Goal: Task Accomplishment & Management: Complete application form

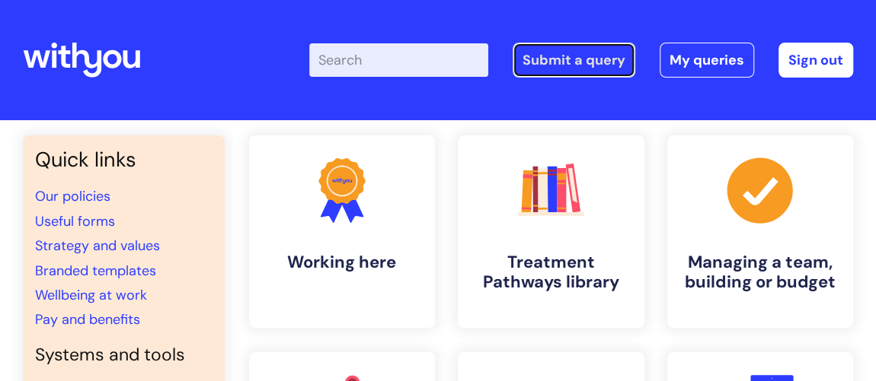
click at [589, 53] on link "Submit a query" at bounding box center [573, 60] width 123 height 35
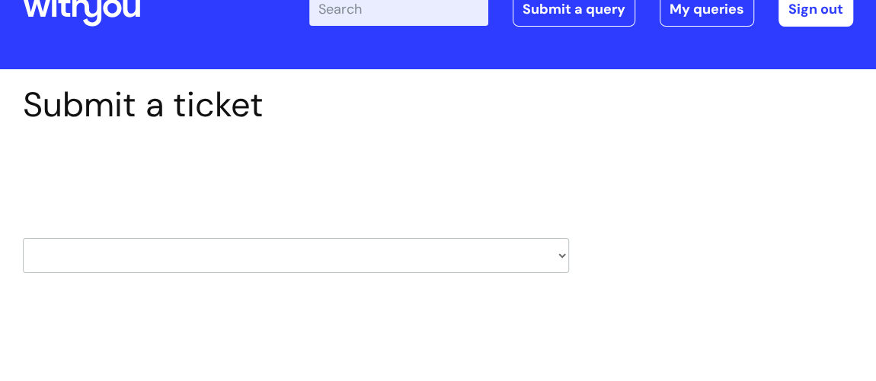
scroll to position [69, 0]
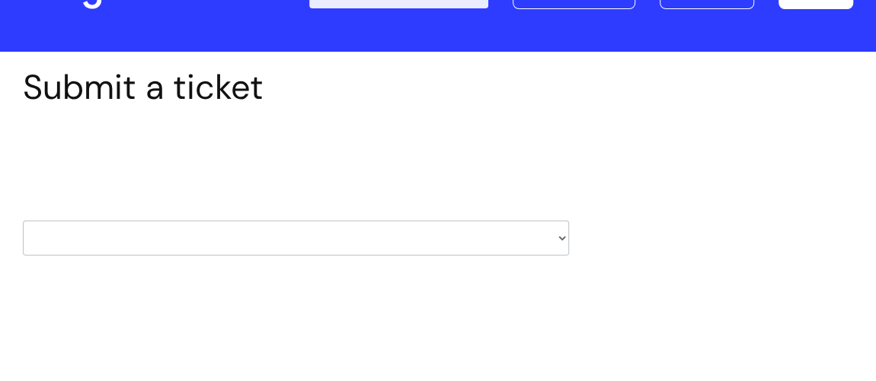
click at [563, 237] on select "HR / People IT and Support Clinical Drug Alerts Finance Accounts Data Support T…" at bounding box center [296, 238] width 546 height 35
select select "it_and_support"
click at [23, 221] on select "HR / People IT and Support Clinical Drug Alerts Finance Accounts Data Support T…" at bounding box center [296, 238] width 546 height 35
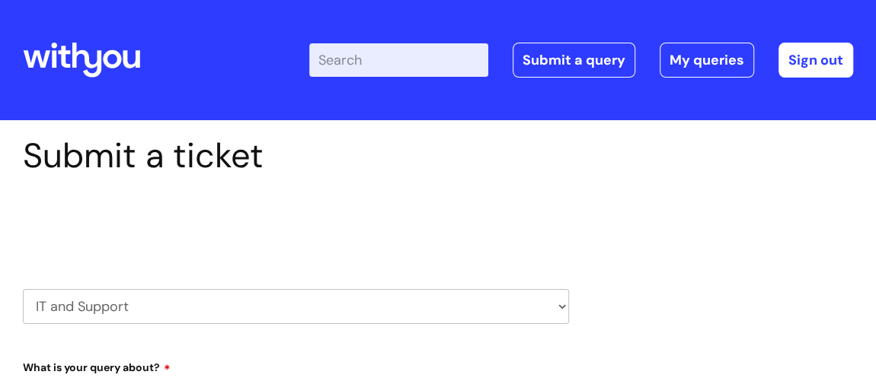
select select "80004286569"
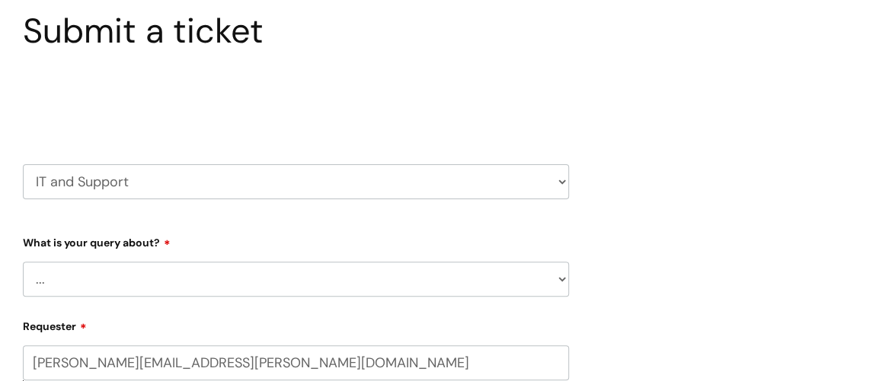
scroll to position [138, 0]
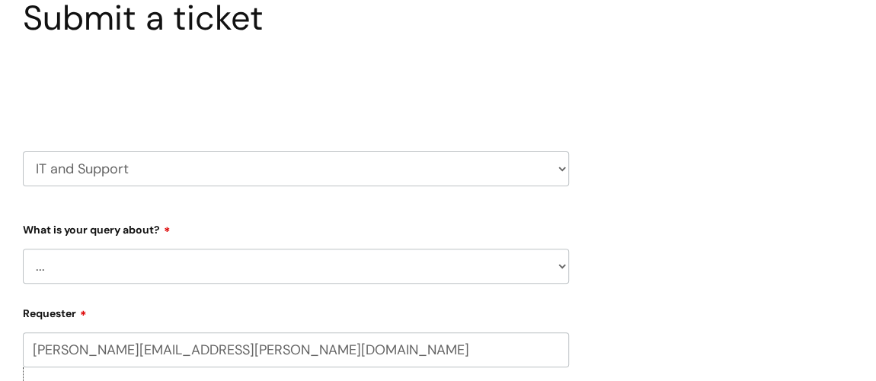
click at [563, 263] on select "... Mobile Phone Reset & MFA Accounts, Starters and Leavers IT Hardware issue I…" at bounding box center [296, 266] width 546 height 35
select select "Something Else"
click at [23, 249] on select "... Mobile Phone Reset & MFA Accounts, Starters and Leavers IT Hardware issue I…" at bounding box center [296, 266] width 546 height 35
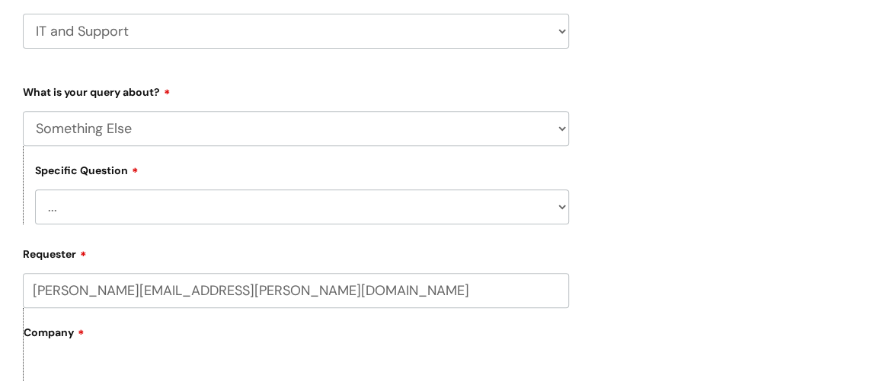
scroll to position [276, 0]
click at [558, 206] on select "... My problem is not listed" at bounding box center [302, 206] width 534 height 35
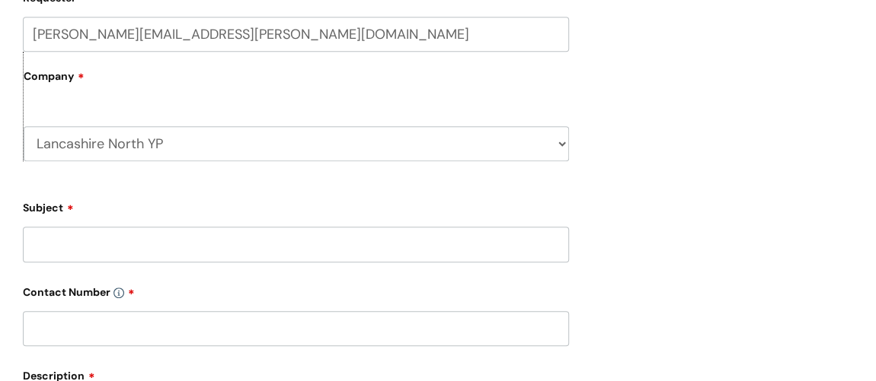
scroll to position [554, 0]
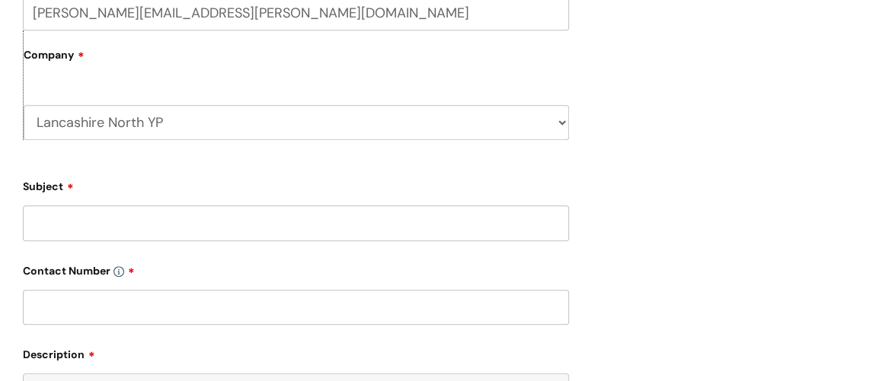
click at [455, 222] on input "Subject" at bounding box center [296, 223] width 546 height 35
type input "Softphone - Lancaster office"
click at [399, 298] on input "text" at bounding box center [296, 307] width 546 height 35
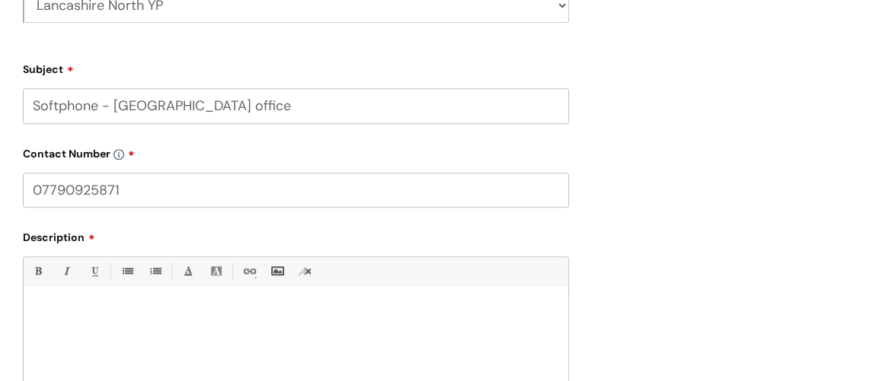
scroll to position [692, 0]
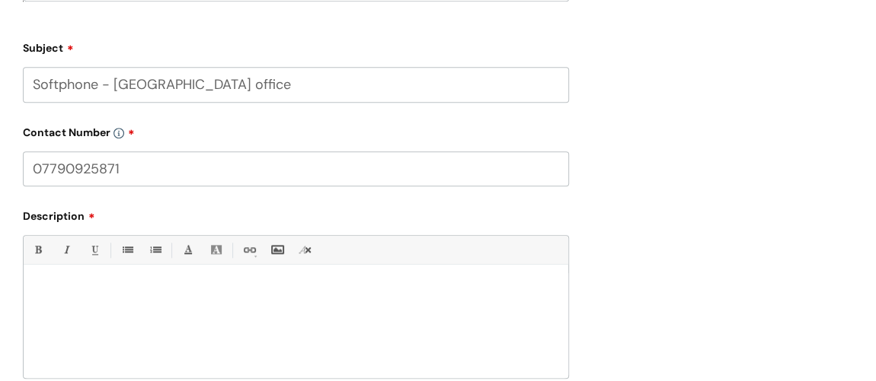
type input "07790925871"
click at [247, 282] on div at bounding box center [296, 325] width 544 height 105
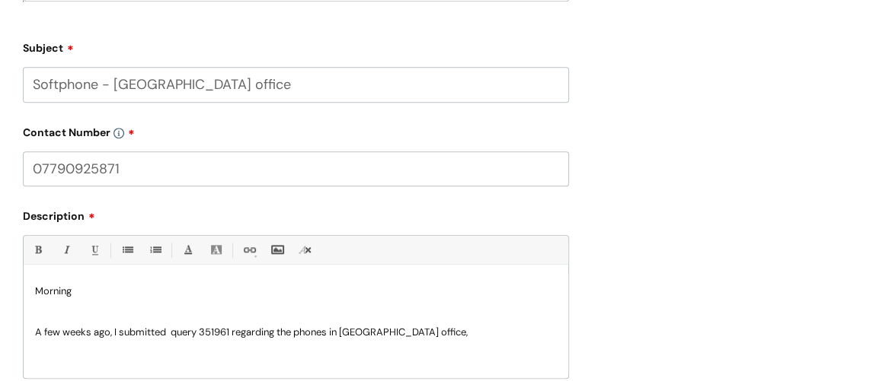
click at [438, 335] on p "A few weeks ago, I submitted query 351961 regarding the phones in Lancaster off…" at bounding box center [296, 325] width 522 height 27
drag, startPoint x: 111, startPoint y: 333, endPoint x: 120, endPoint y: 308, distance: 27.2
click at [35, 333] on p "A few weeks ago, I submitted query 351961 regarding the phones in Lancaster off…" at bounding box center [296, 325] width 522 height 27
drag, startPoint x: 91, startPoint y: 330, endPoint x: 120, endPoint y: 330, distance: 28.9
click at [92, 330] on p "I submitted query 351961 regarding the phones in Lancaster office." at bounding box center [296, 325] width 522 height 27
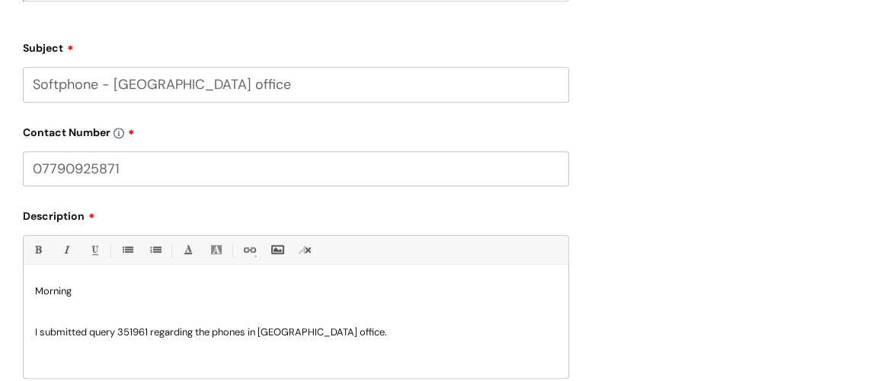
click at [368, 336] on p "I submitted query 351961 regarding the phones in Lancaster office." at bounding box center [296, 325] width 522 height 27
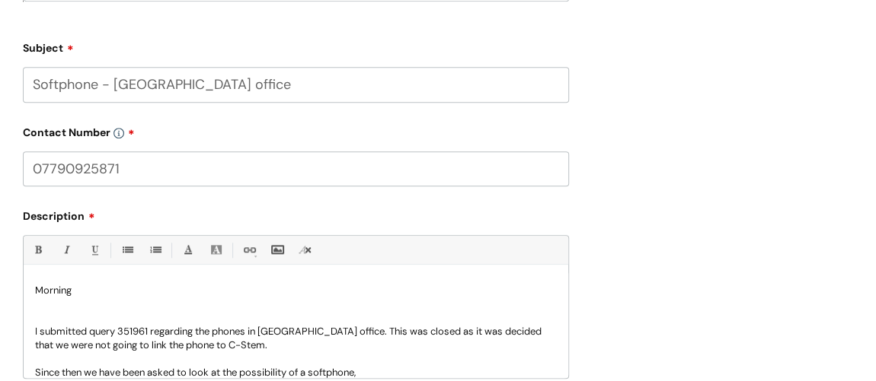
scroll to position [13, 0]
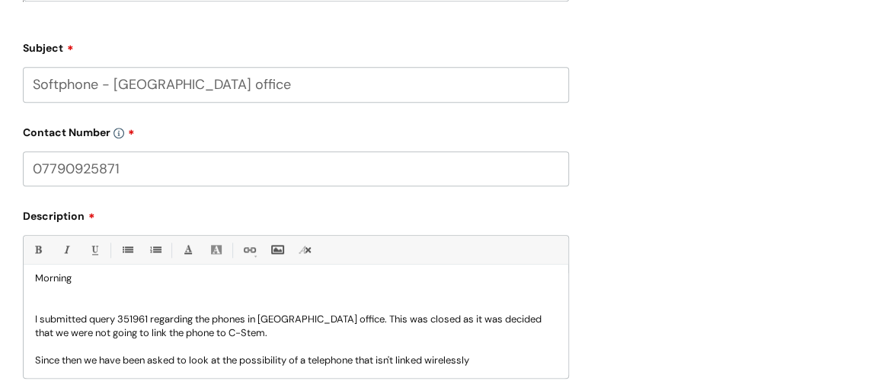
click at [479, 361] on p "Since then we have been asked to look at the possibility of a telephone that is…" at bounding box center [296, 361] width 522 height 14
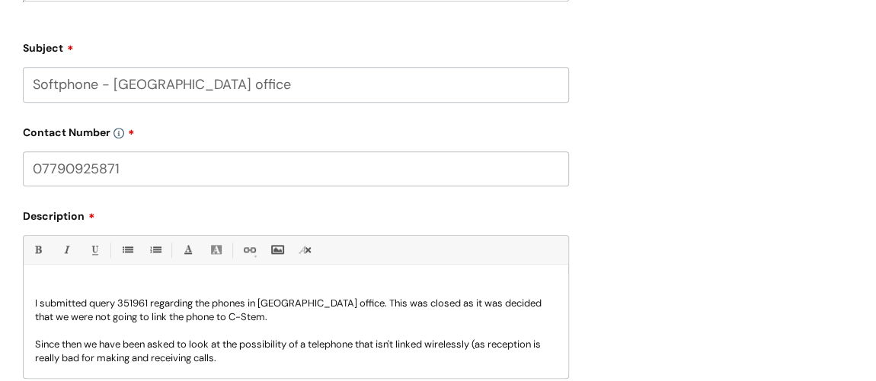
scroll to position [43, 0]
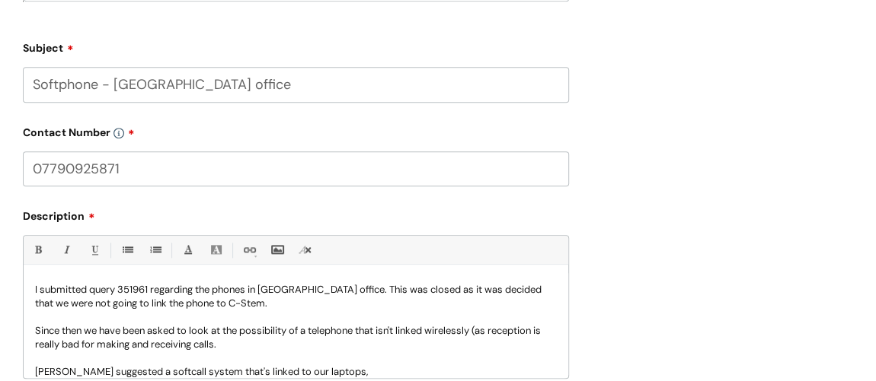
click at [225, 348] on p "Since then we have been asked to look at the possibility of a telephone that is…" at bounding box center [296, 337] width 522 height 27
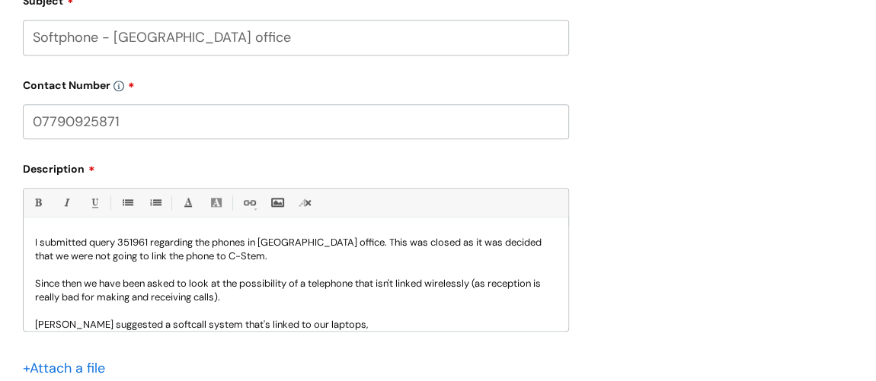
scroll to position [761, 0]
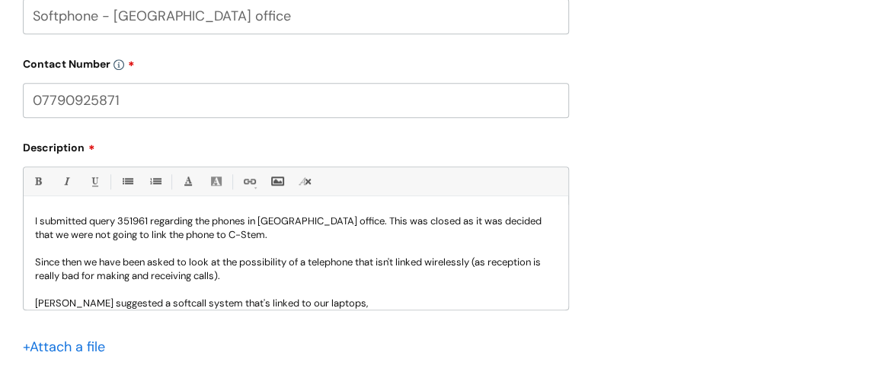
click at [373, 305] on p "Russell Brevan suggested a softcall system that's linked to our laptops," at bounding box center [296, 304] width 522 height 14
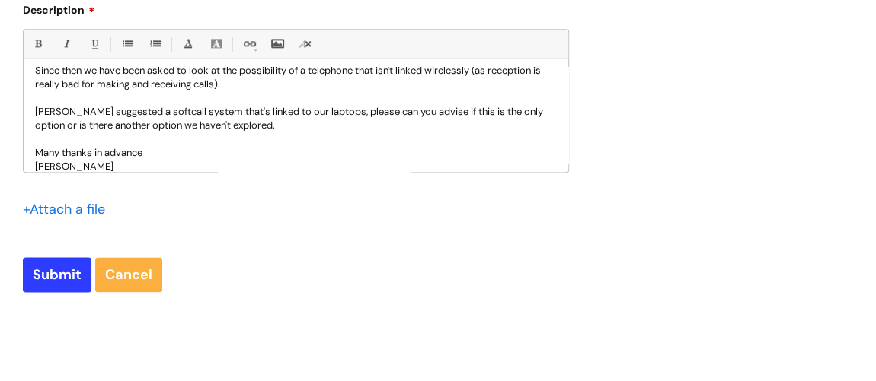
scroll to position [899, 0]
click at [49, 282] on input "Submit" at bounding box center [57, 274] width 69 height 35
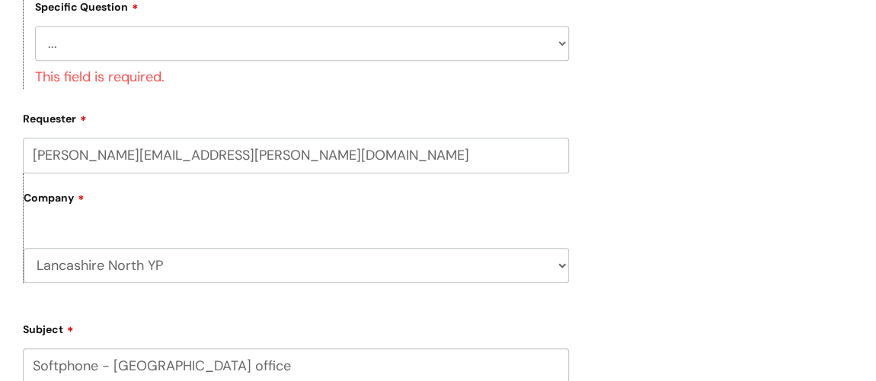
scroll to position [305, 0]
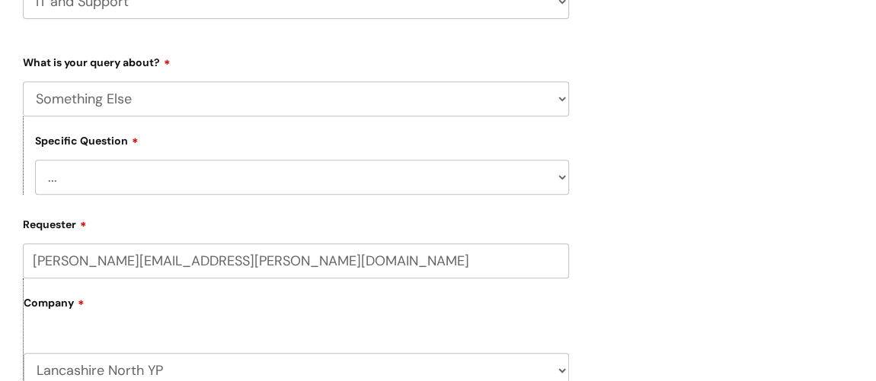
click at [561, 177] on select "... My problem is not listed" at bounding box center [302, 177] width 534 height 35
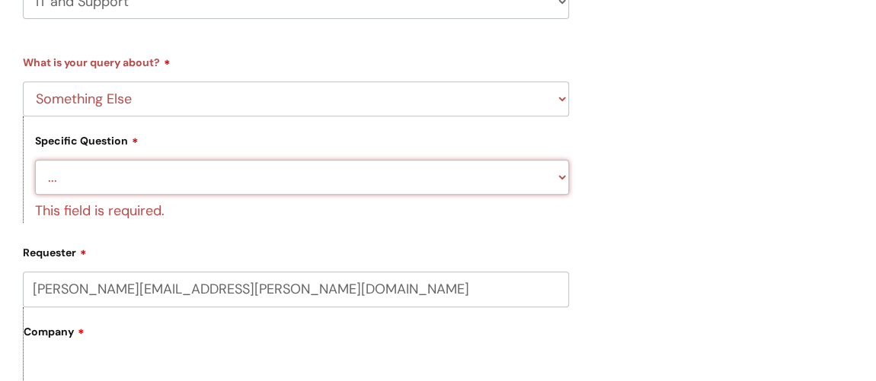
select select "My problem is not listed"
click at [35, 160] on select "... My problem is not listed" at bounding box center [302, 177] width 534 height 35
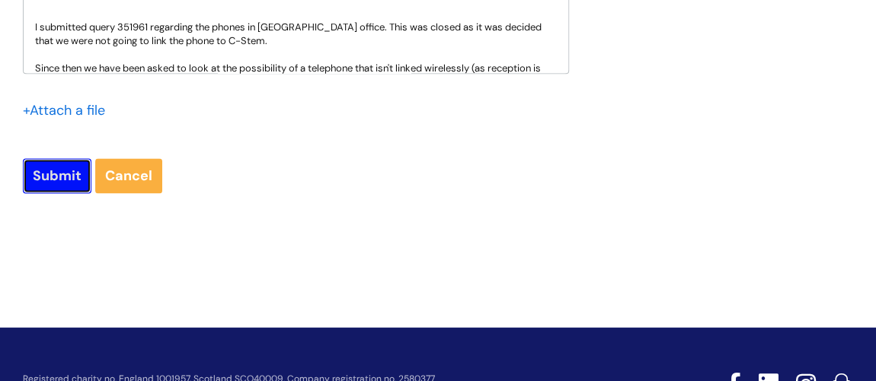
scroll to position [969, 0]
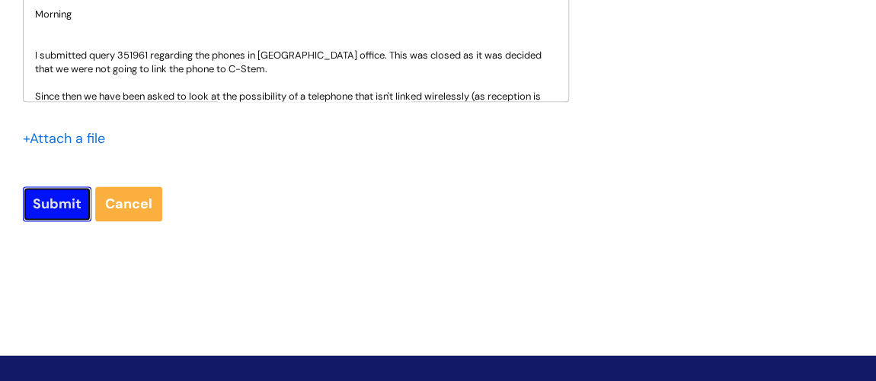
click at [45, 199] on input "Submit" at bounding box center [57, 204] width 69 height 35
type input "Please Wait..."
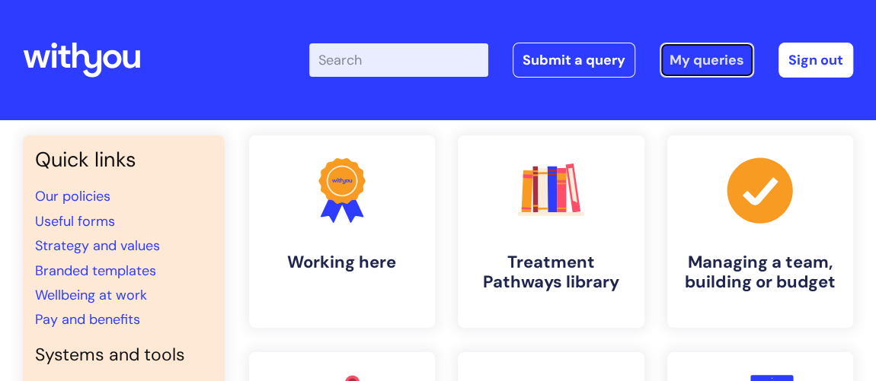
click at [723, 56] on link "My queries" at bounding box center [706, 60] width 94 height 35
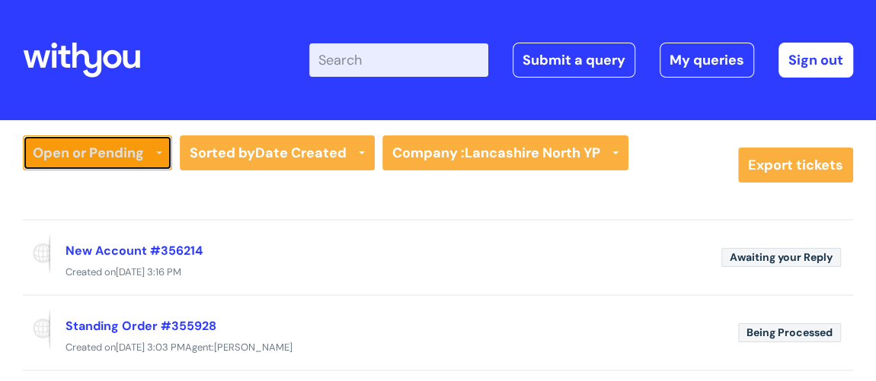
click at [159, 152] on icon at bounding box center [159, 155] width 6 height 6
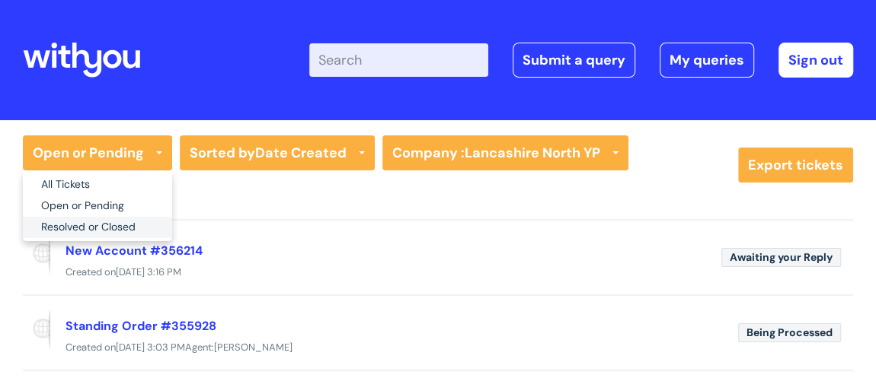
click at [113, 224] on link "Resolved or Closed" at bounding box center [97, 227] width 149 height 21
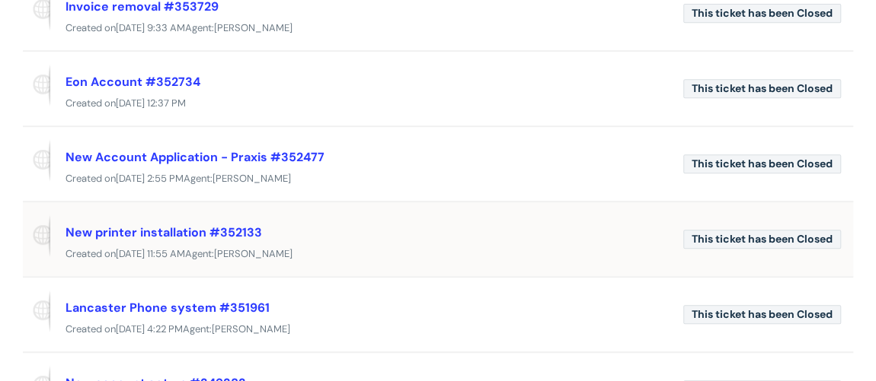
scroll to position [346, 0]
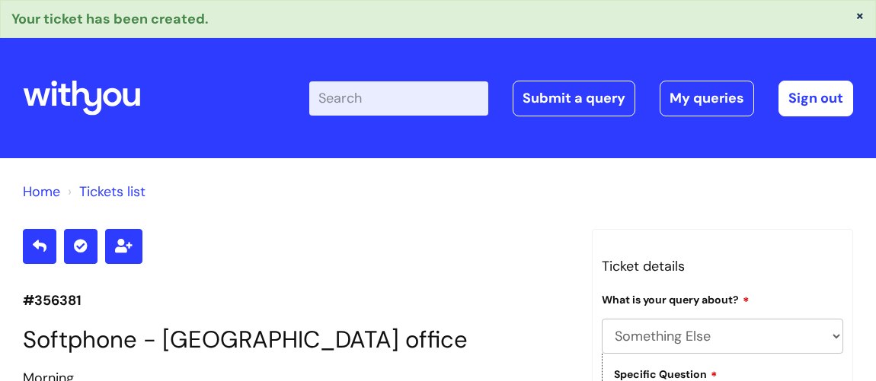
select select "Something Else"
select select "My problem is not listed"
click at [825, 97] on link "Sign out" at bounding box center [815, 98] width 75 height 35
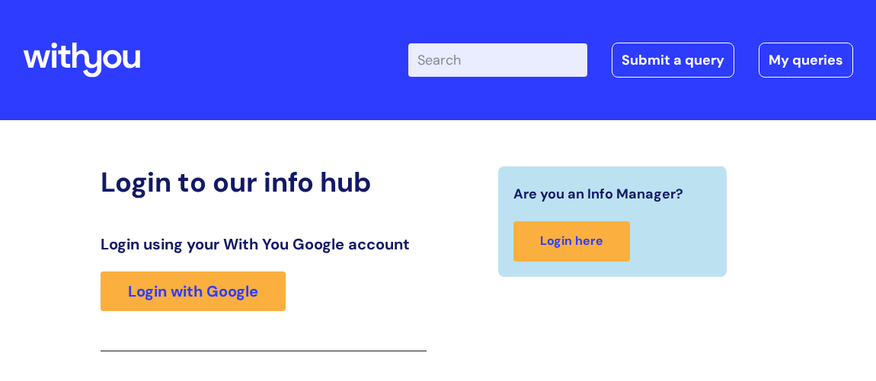
scroll to position [250, 0]
